Goal: Check status: Check status

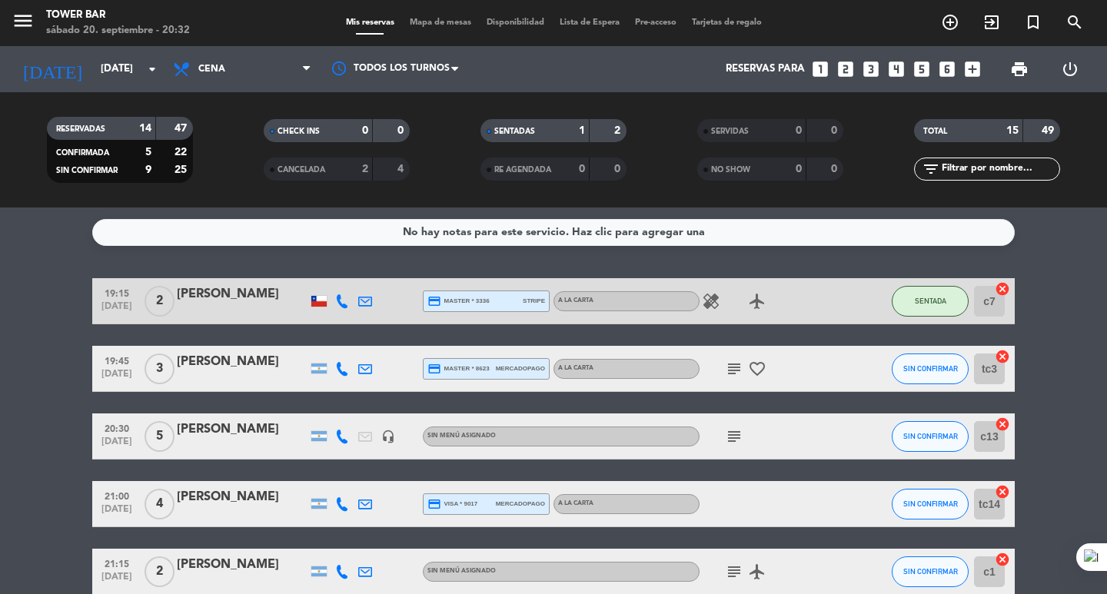
click at [737, 368] on icon "subject" at bounding box center [734, 369] width 18 height 18
click at [827, 365] on div "subject Afuera porfavor favorite_border" at bounding box center [769, 368] width 138 height 45
click at [739, 364] on icon "subject" at bounding box center [734, 369] width 18 height 18
click at [730, 577] on icon "subject" at bounding box center [734, 572] width 18 height 18
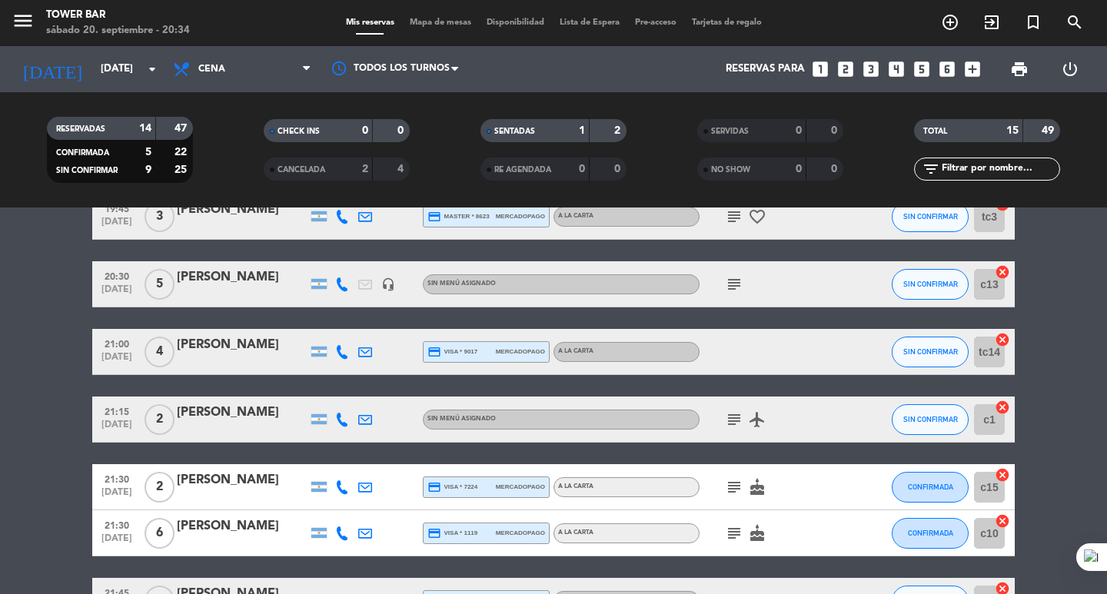
scroll to position [154, 0]
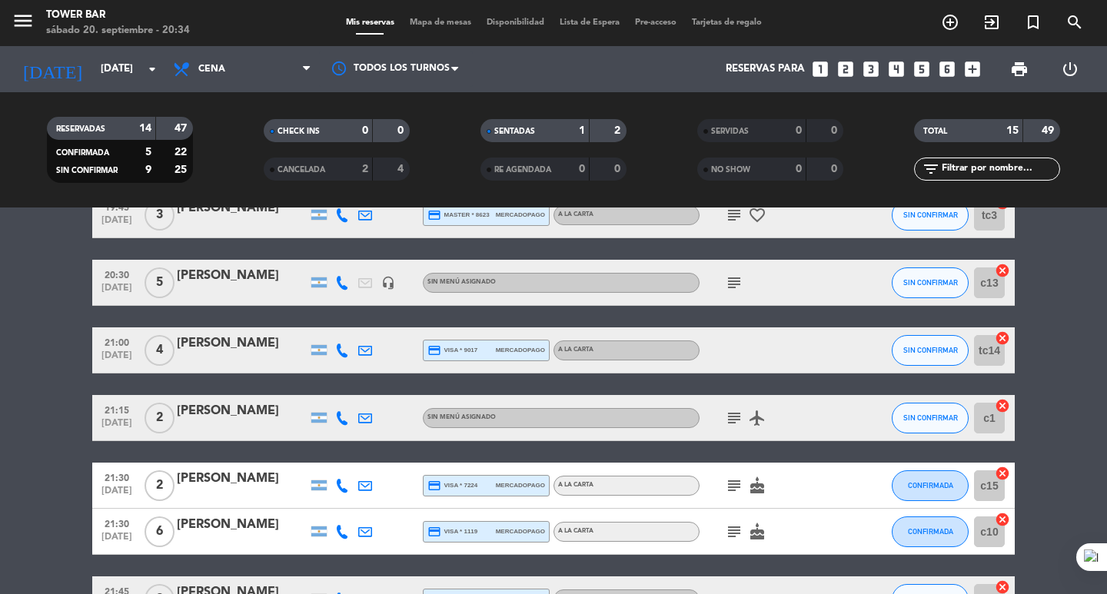
click at [724, 530] on span "subject" at bounding box center [734, 532] width 23 height 18
click at [734, 538] on icon "subject" at bounding box center [734, 532] width 18 height 18
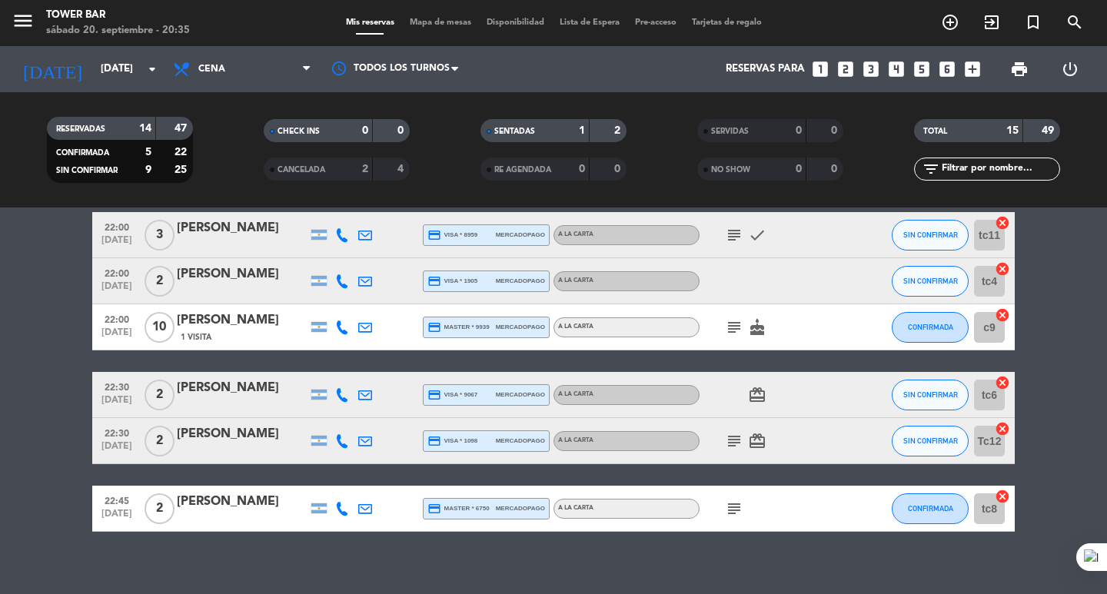
scroll to position [647, 0]
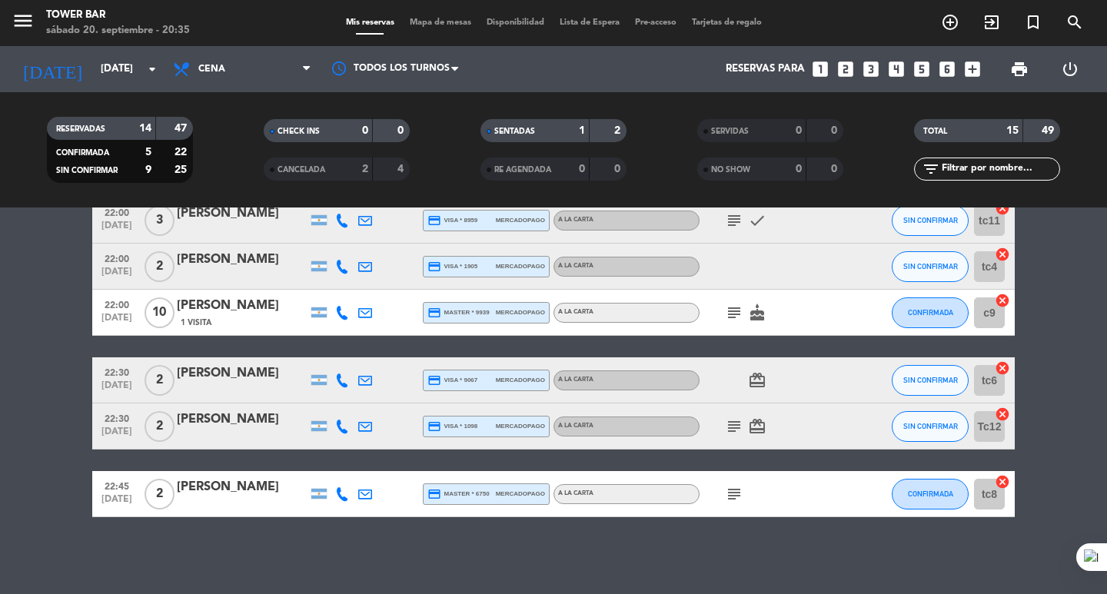
click at [728, 313] on icon "subject" at bounding box center [734, 313] width 18 height 18
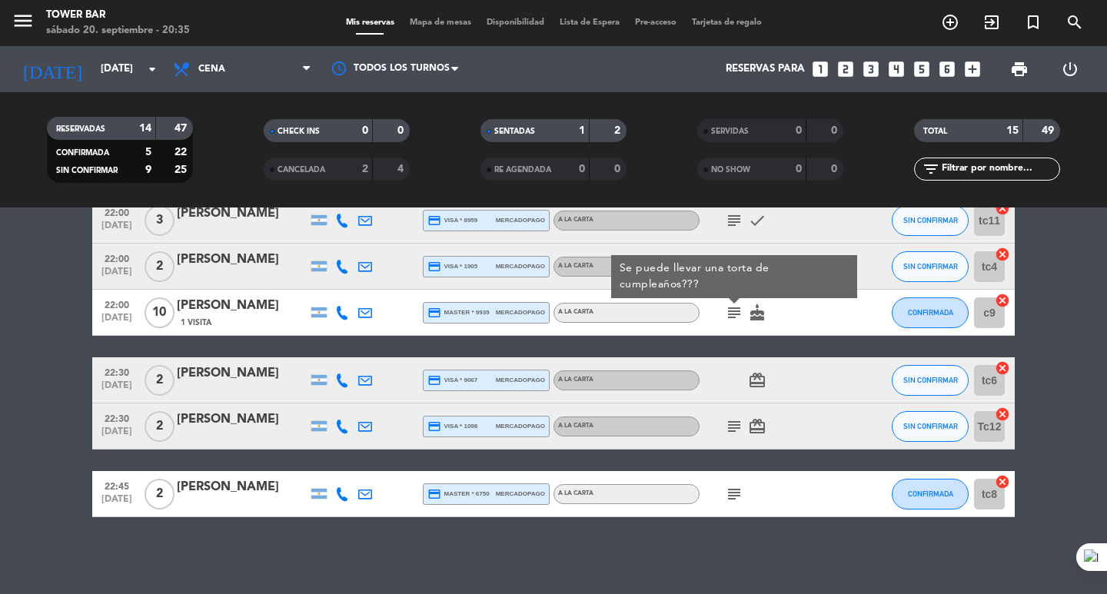
click at [737, 427] on icon "subject" at bounding box center [734, 427] width 18 height 18
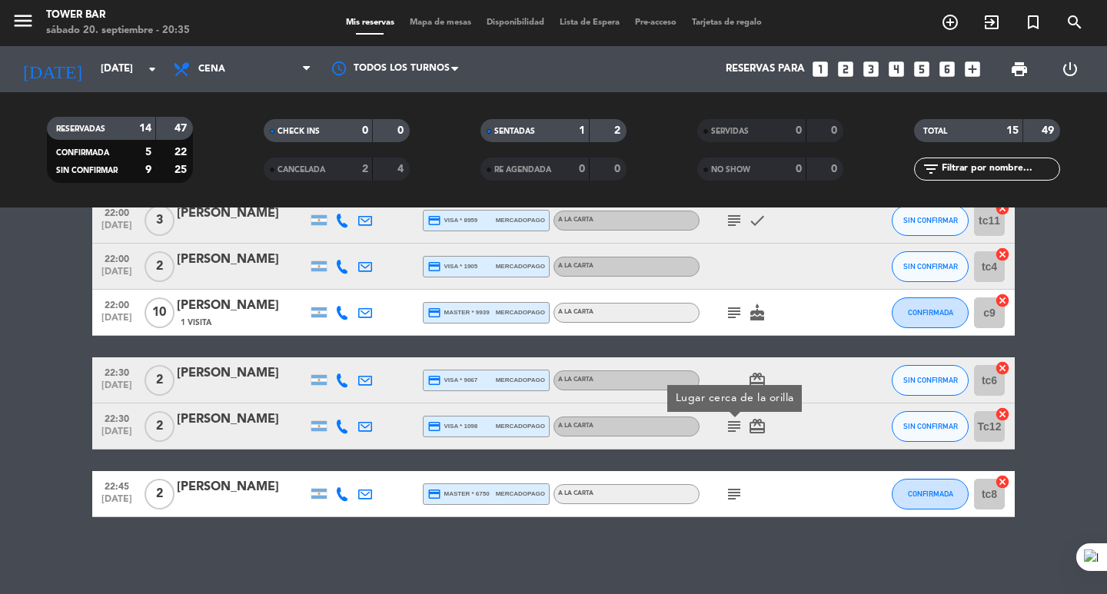
click at [734, 496] on icon "subject" at bounding box center [734, 494] width 18 height 18
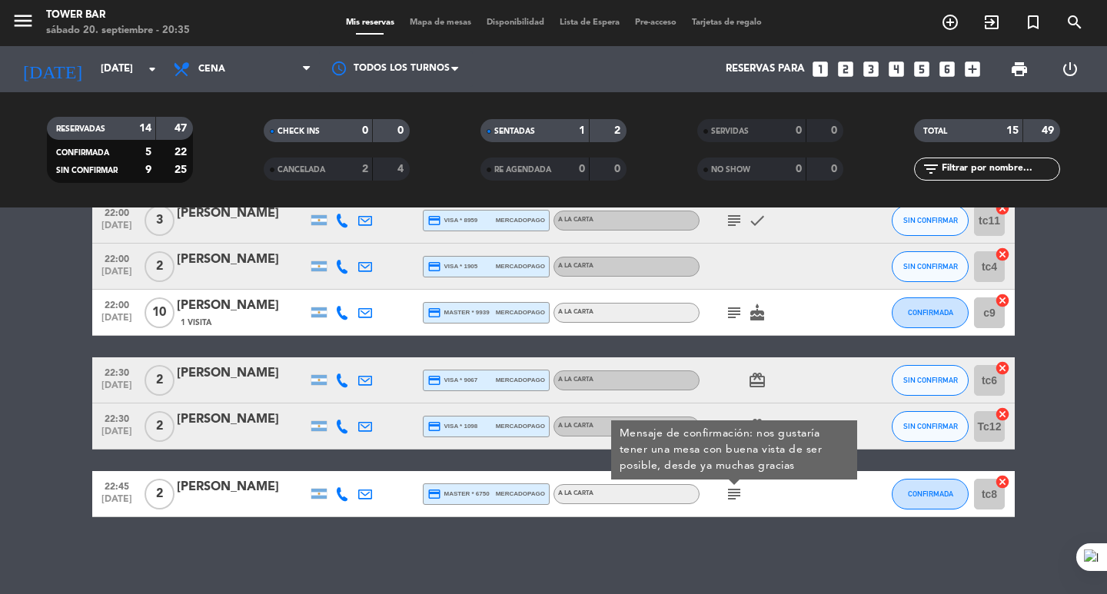
click at [808, 521] on div "No hay notas para este servicio. Haz clic para agregar una 19:15 [DATE] 2 [PERS…" at bounding box center [553, 401] width 1107 height 387
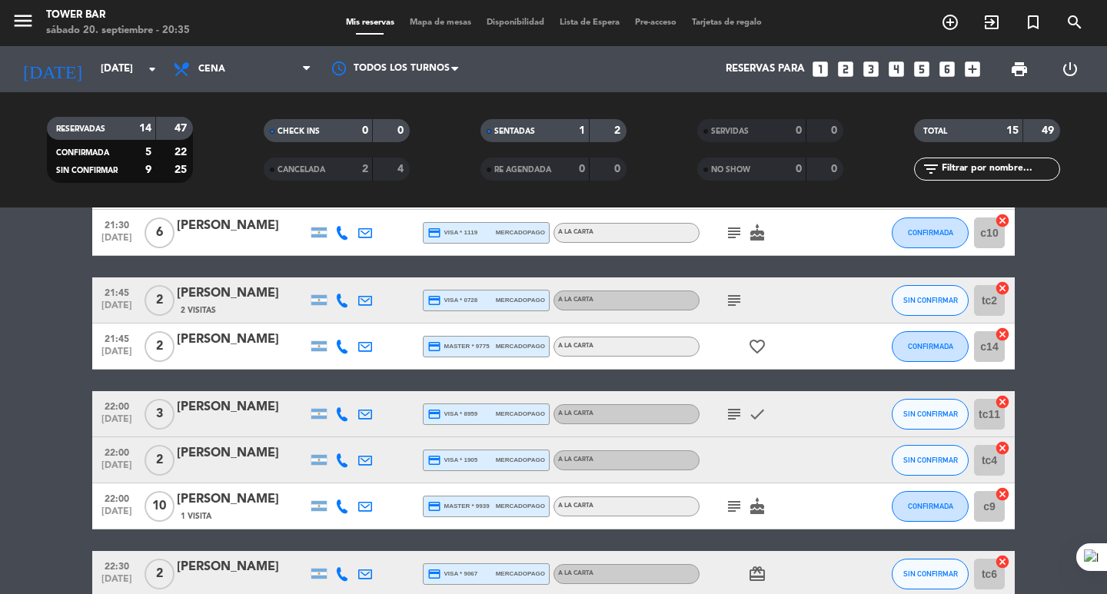
scroll to position [416, 0]
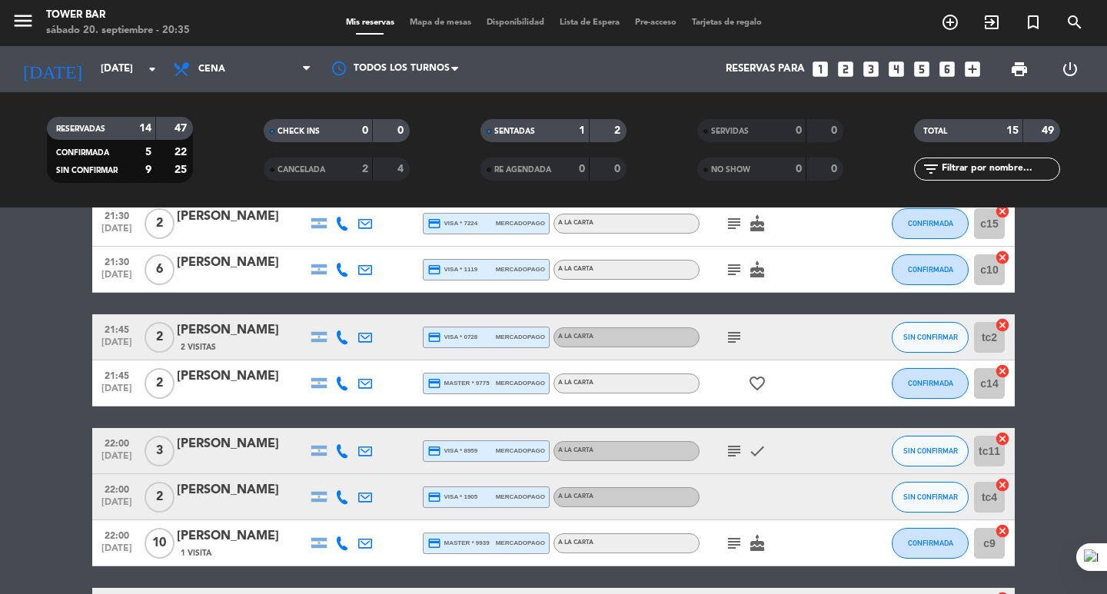
click at [734, 451] on icon "subject" at bounding box center [734, 451] width 18 height 18
click at [734, 338] on icon "subject" at bounding box center [734, 337] width 18 height 18
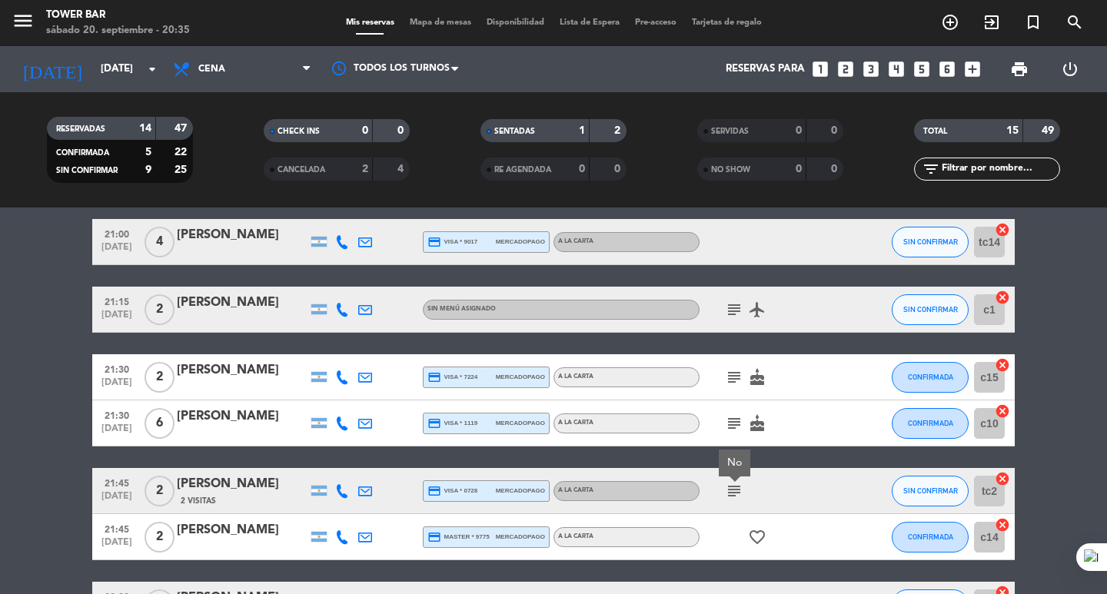
click at [727, 426] on icon "subject" at bounding box center [734, 423] width 18 height 18
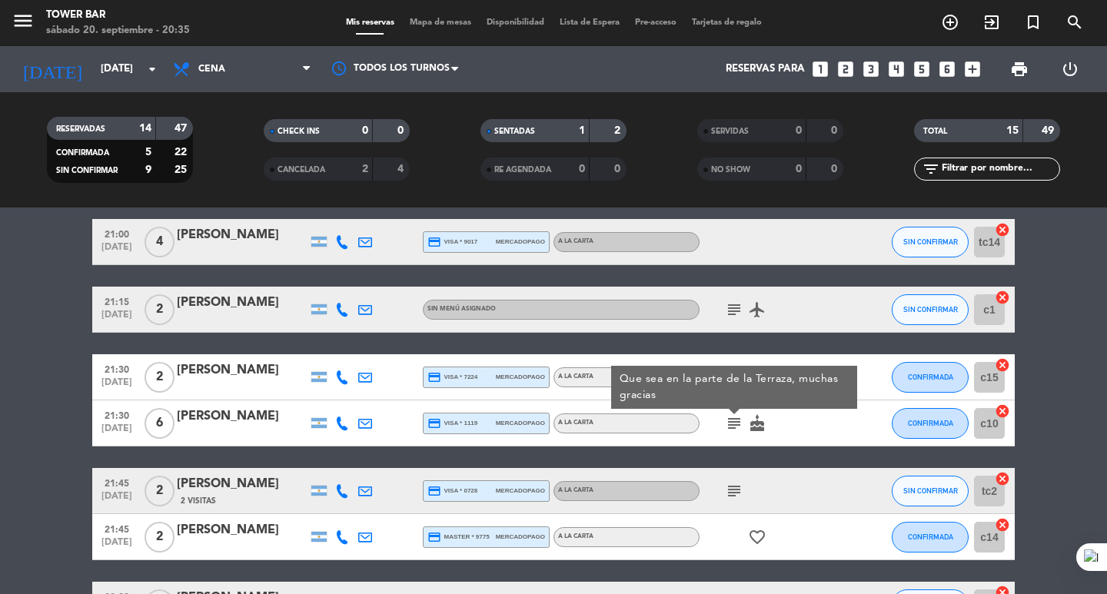
click at [737, 358] on div "subject cake" at bounding box center [769, 377] width 138 height 45
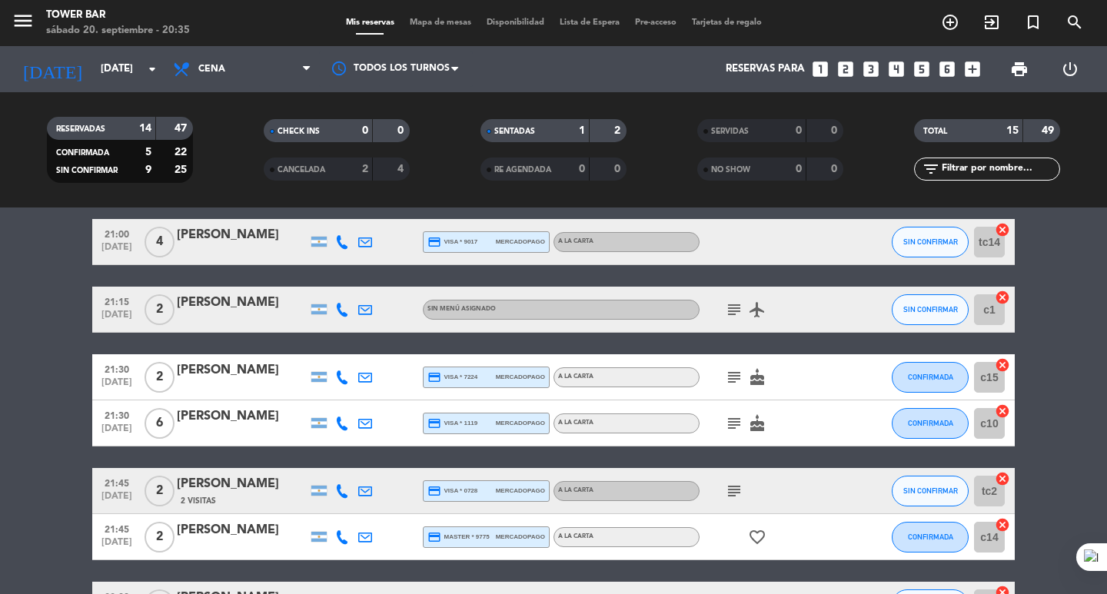
click at [735, 421] on icon "subject" at bounding box center [734, 423] width 18 height 18
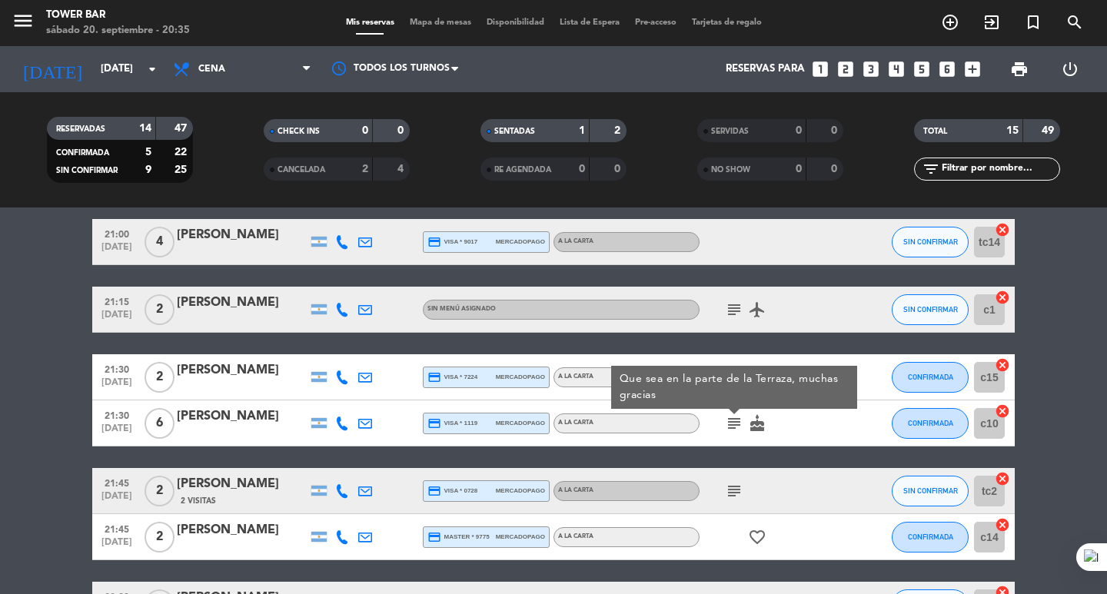
click at [734, 366] on div "Que sea en la parte de la Terraza, muchas gracias" at bounding box center [734, 387] width 246 height 43
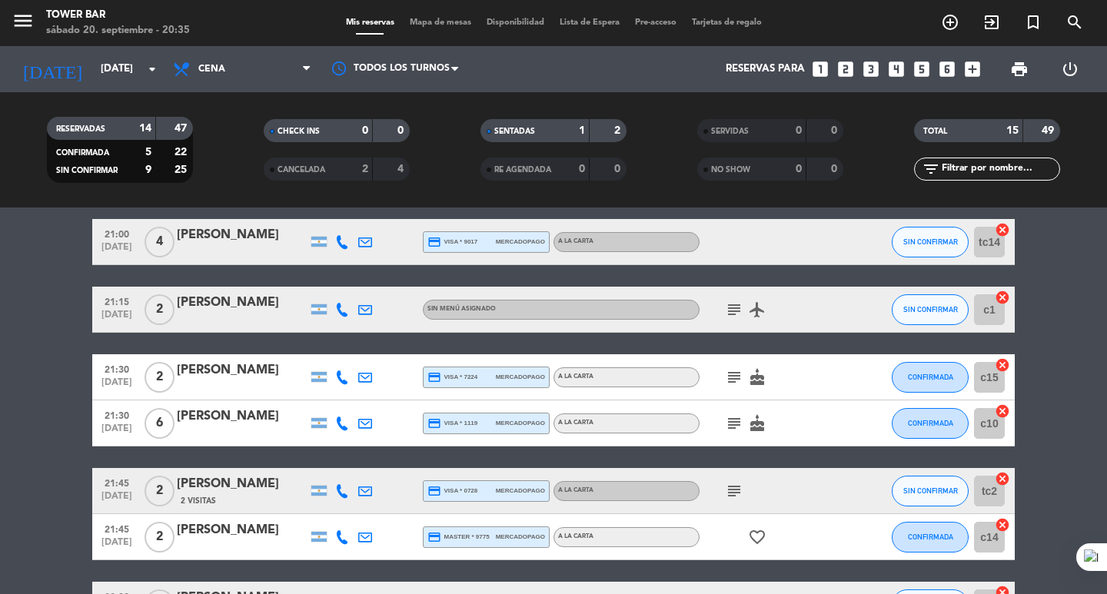
click at [729, 378] on icon "subject" at bounding box center [734, 377] width 18 height 18
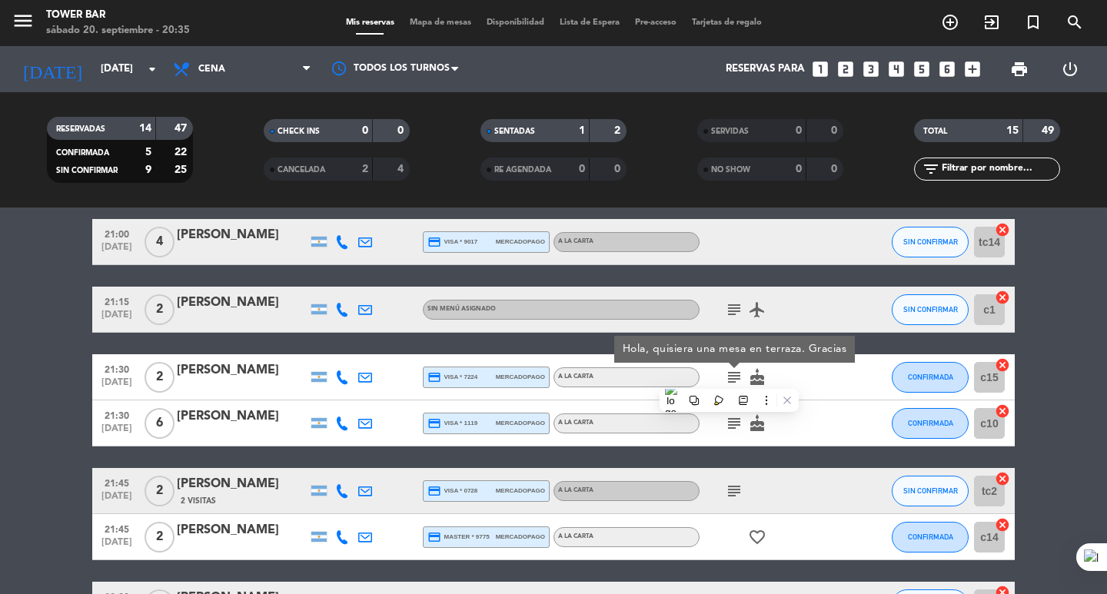
click at [854, 311] on div at bounding box center [859, 309] width 42 height 45
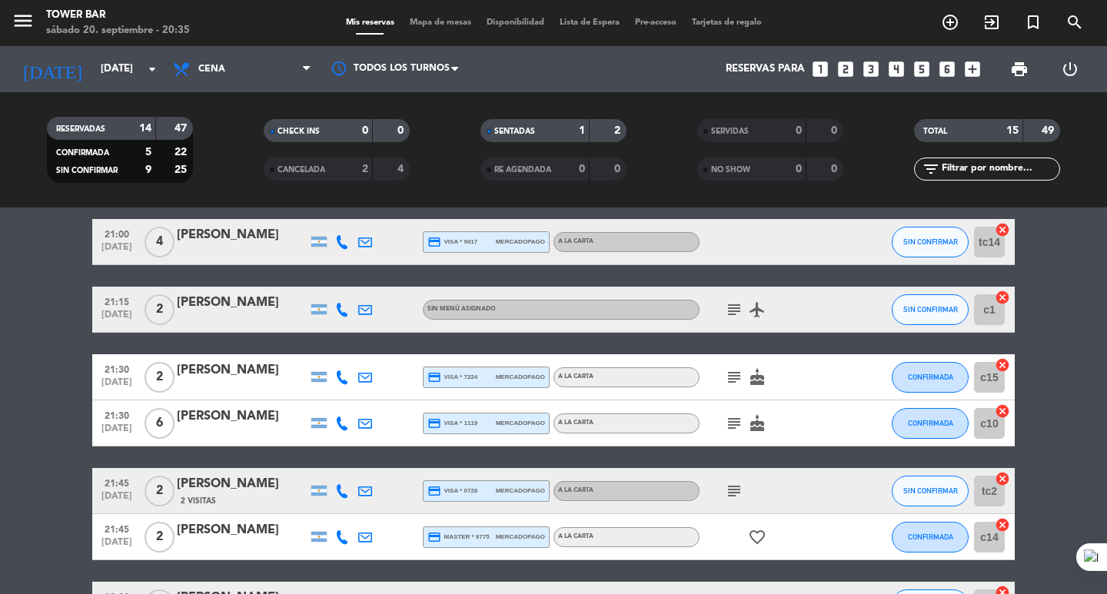
click at [720, 309] on div "subject airplanemode_active" at bounding box center [769, 309] width 138 height 45
click at [738, 309] on icon "subject" at bounding box center [734, 310] width 18 height 18
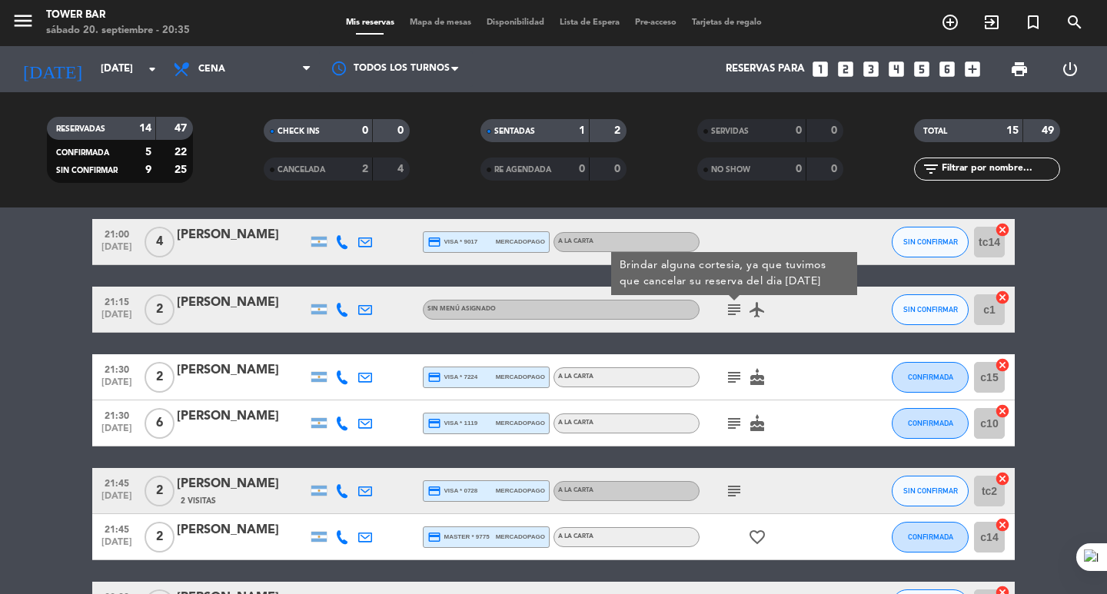
click at [797, 334] on div "19:15 [DATE] 2 [PERSON_NAME] credit_card master * 3336 stripe A LA CARTA healin…" at bounding box center [553, 459] width 923 height 886
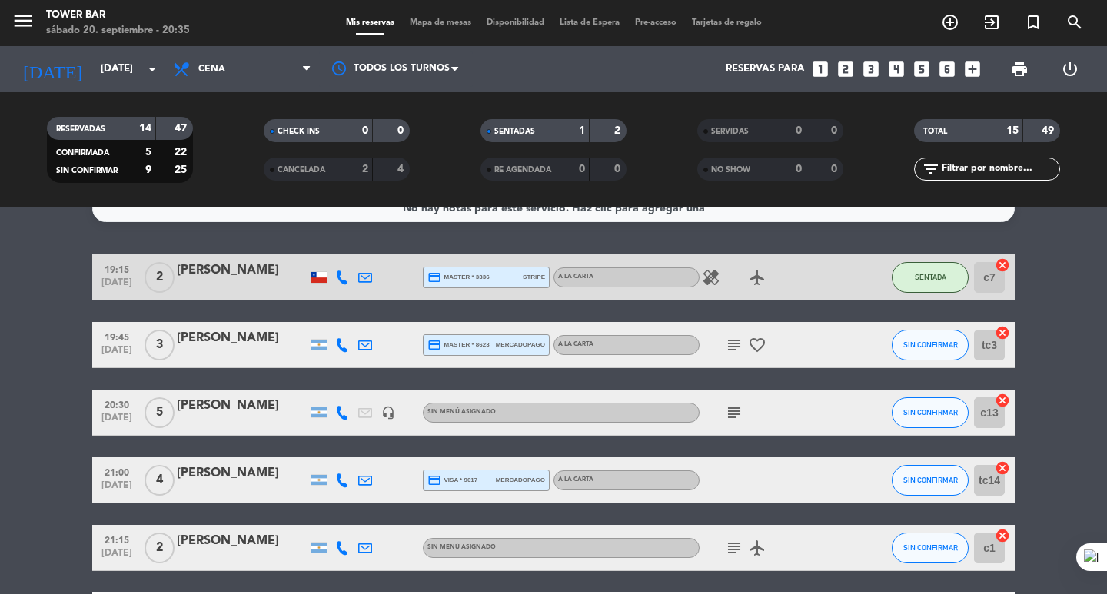
scroll to position [0, 0]
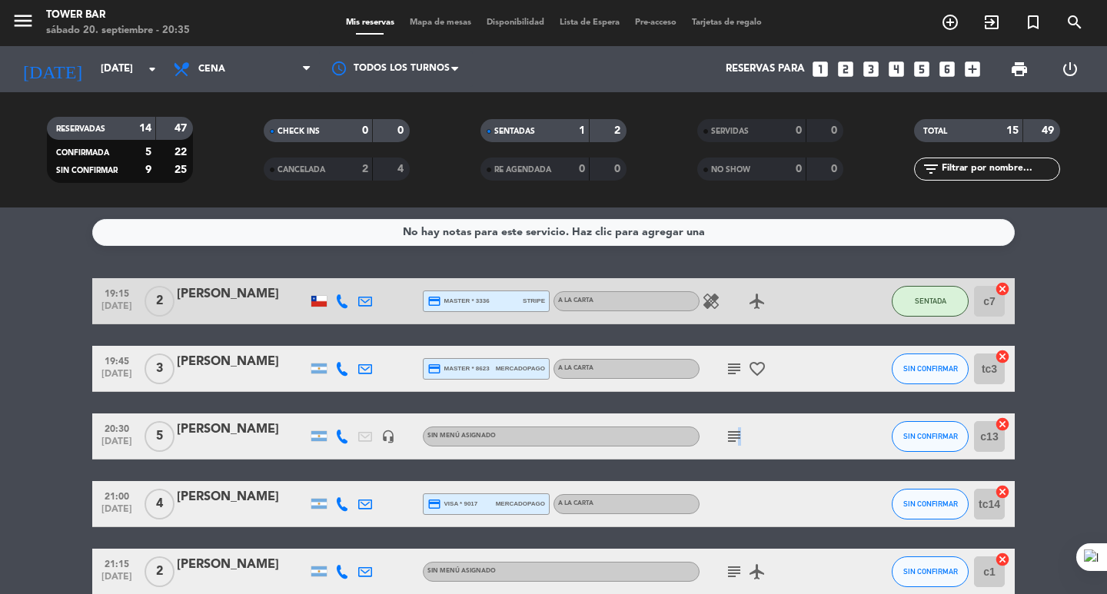
click at [737, 429] on icon "subject" at bounding box center [734, 437] width 18 height 18
click at [728, 370] on icon "subject" at bounding box center [734, 369] width 18 height 18
click at [726, 372] on icon "subject" at bounding box center [734, 369] width 18 height 18
